Goal: Go to known website: Go to known website

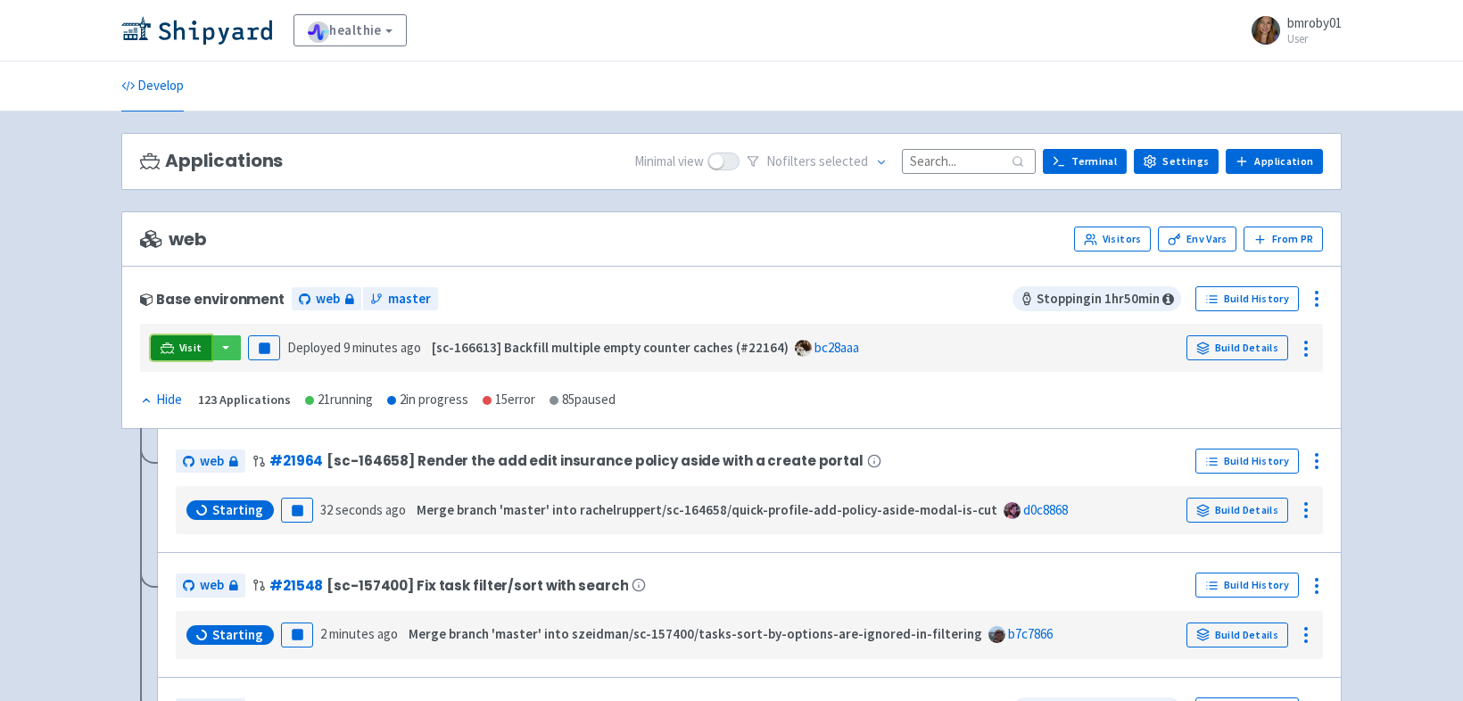
click at [186, 348] on span "Visit" at bounding box center [190, 348] width 23 height 14
